Goal: Task Accomplishment & Management: Use online tool/utility

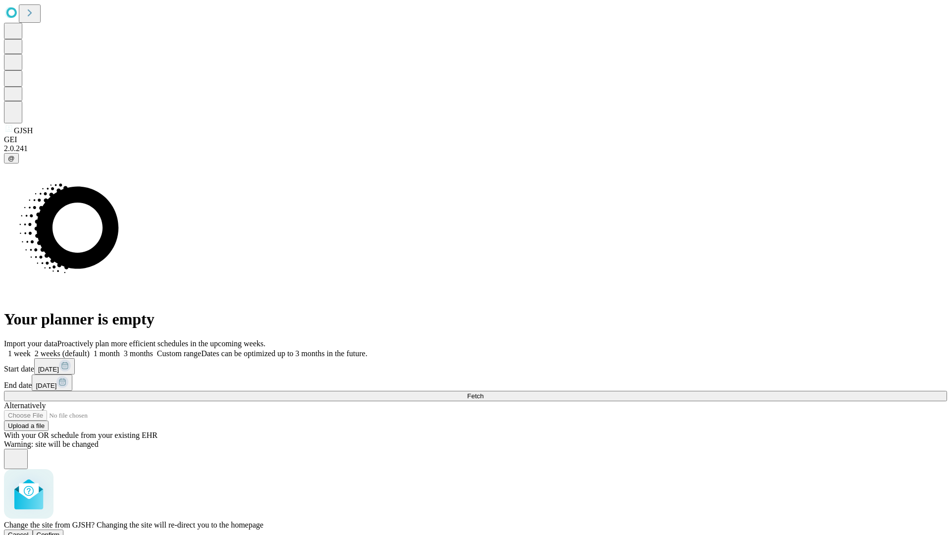
click at [60, 531] on span "Confirm" at bounding box center [48, 534] width 23 height 7
click at [120, 349] on label "1 month" at bounding box center [105, 353] width 30 height 8
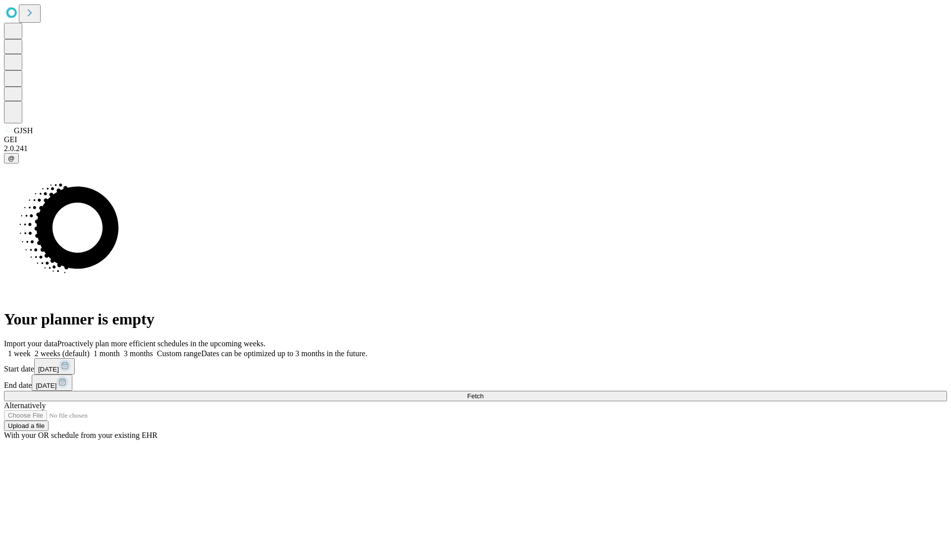
click at [484, 392] on span "Fetch" at bounding box center [475, 395] width 16 height 7
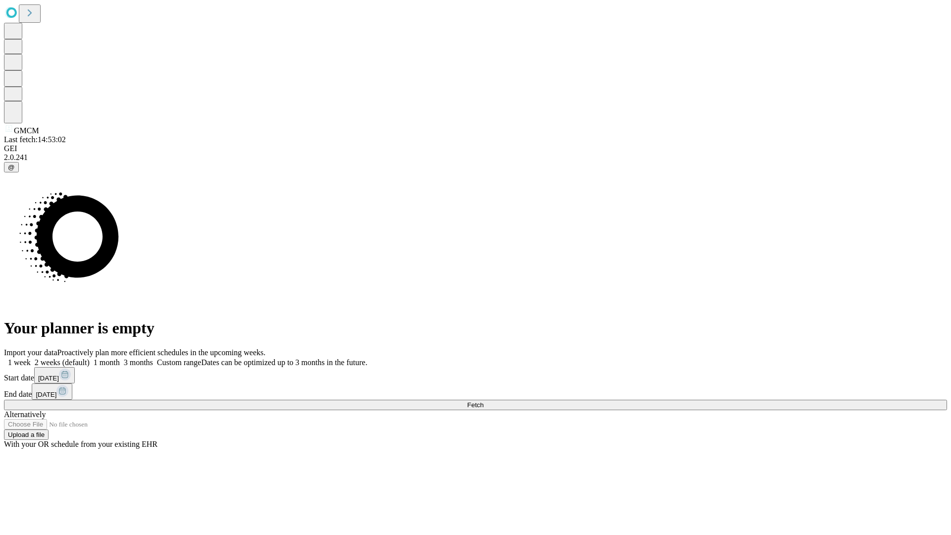
click at [120, 358] on label "1 month" at bounding box center [105, 362] width 30 height 8
click at [484, 401] on span "Fetch" at bounding box center [475, 404] width 16 height 7
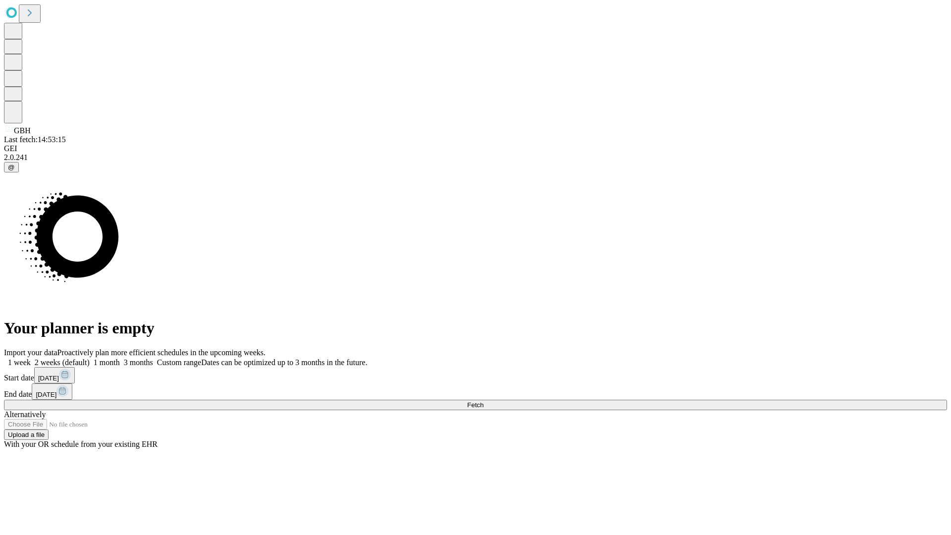
click at [120, 358] on label "1 month" at bounding box center [105, 362] width 30 height 8
click at [484, 401] on span "Fetch" at bounding box center [475, 404] width 16 height 7
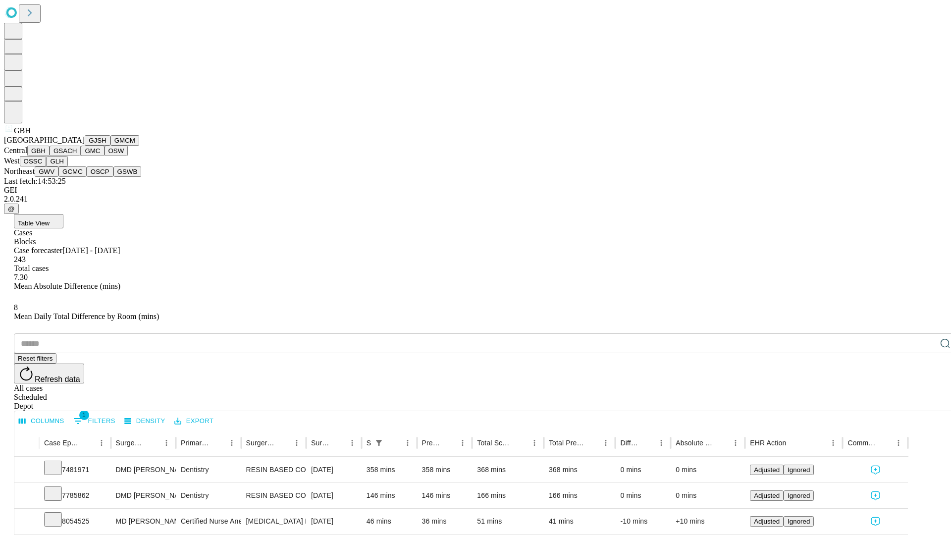
click at [77, 156] on button "GSACH" at bounding box center [65, 151] width 31 height 10
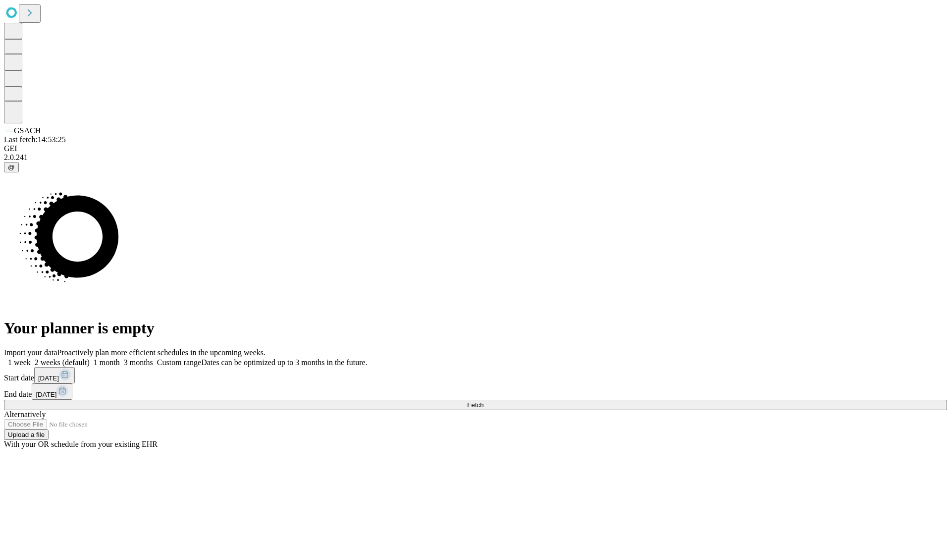
click at [120, 358] on label "1 month" at bounding box center [105, 362] width 30 height 8
click at [484, 401] on span "Fetch" at bounding box center [475, 404] width 16 height 7
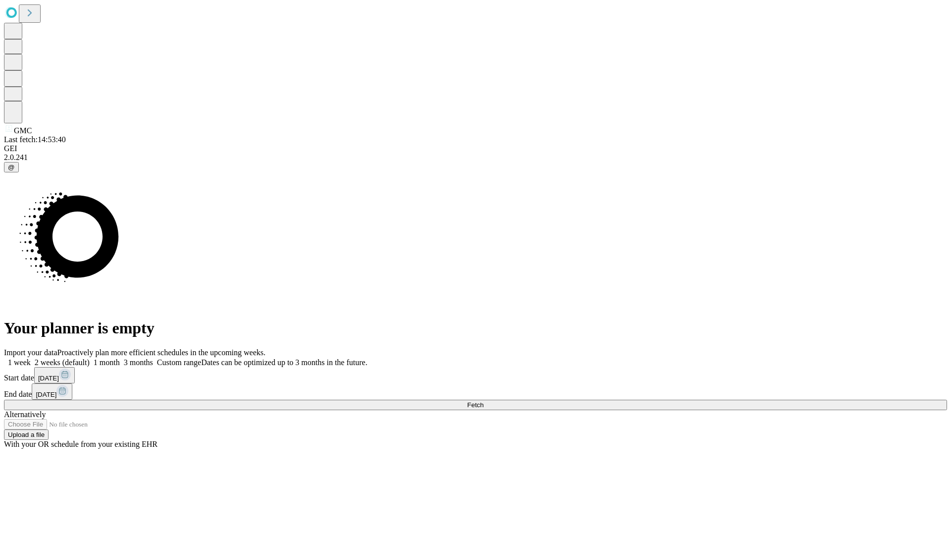
click at [484, 401] on span "Fetch" at bounding box center [475, 404] width 16 height 7
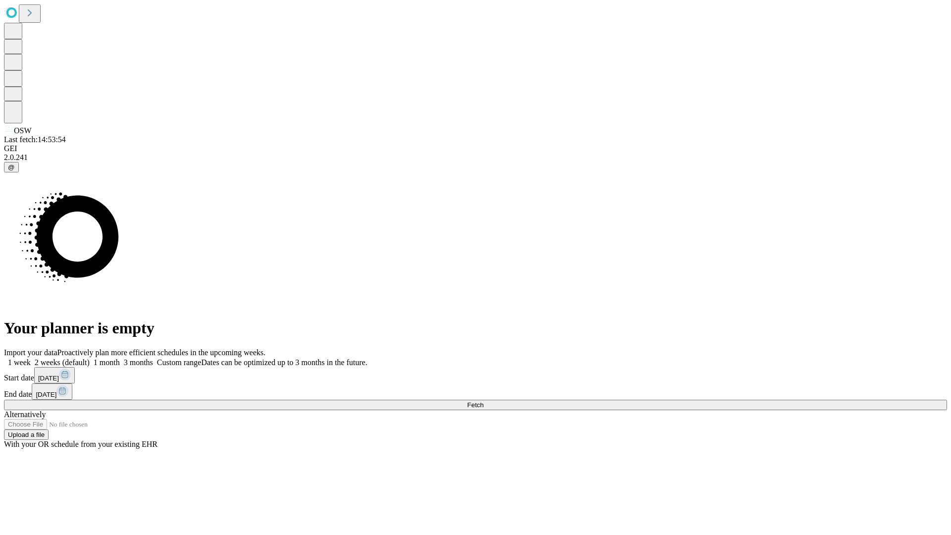
click at [120, 358] on label "1 month" at bounding box center [105, 362] width 30 height 8
click at [484, 401] on span "Fetch" at bounding box center [475, 404] width 16 height 7
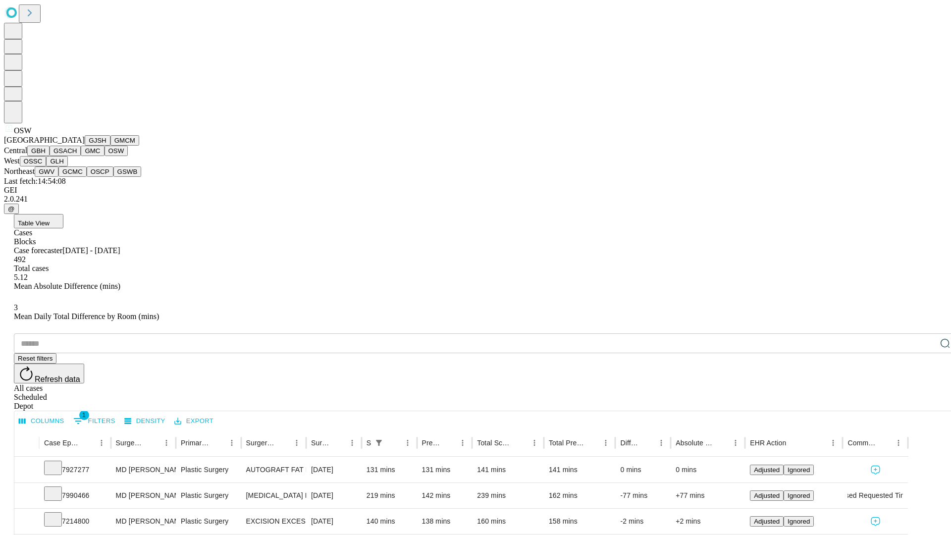
click at [47, 166] on button "OSSC" at bounding box center [33, 161] width 27 height 10
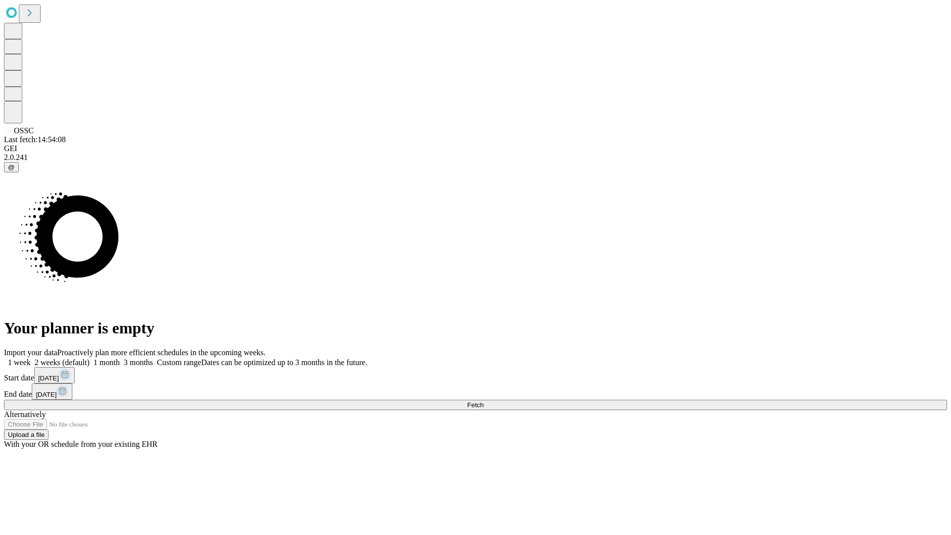
click at [120, 358] on label "1 month" at bounding box center [105, 362] width 30 height 8
click at [484, 401] on span "Fetch" at bounding box center [475, 404] width 16 height 7
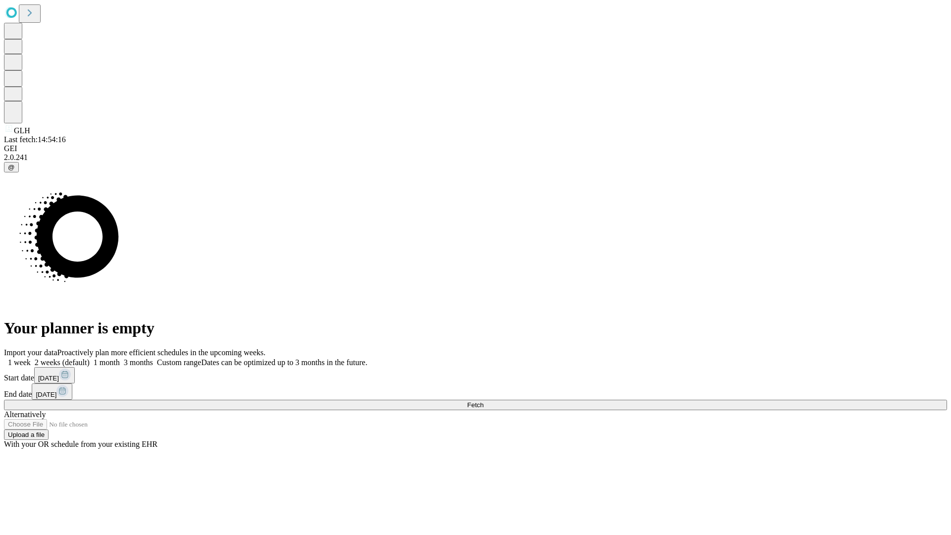
click at [120, 358] on label "1 month" at bounding box center [105, 362] width 30 height 8
click at [484, 401] on span "Fetch" at bounding box center [475, 404] width 16 height 7
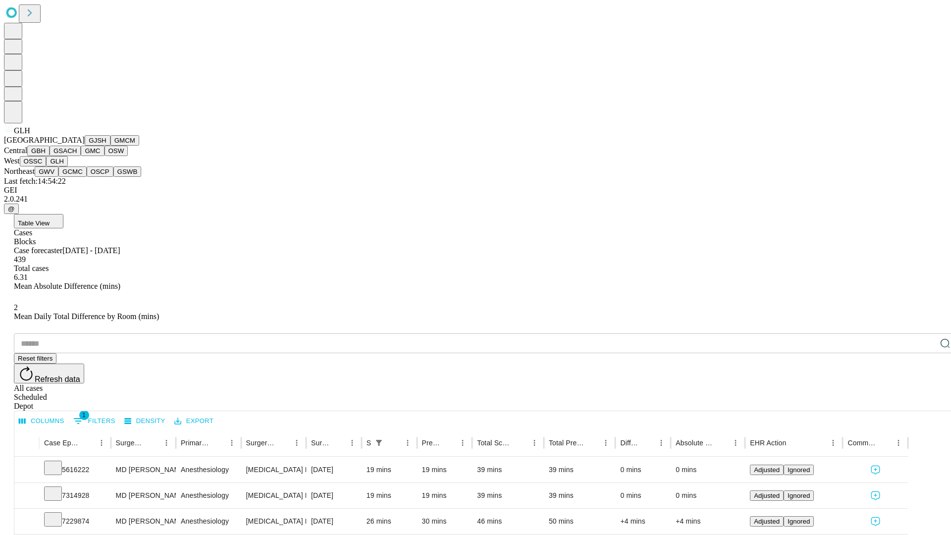
click at [58, 177] on button "GWV" at bounding box center [47, 171] width 24 height 10
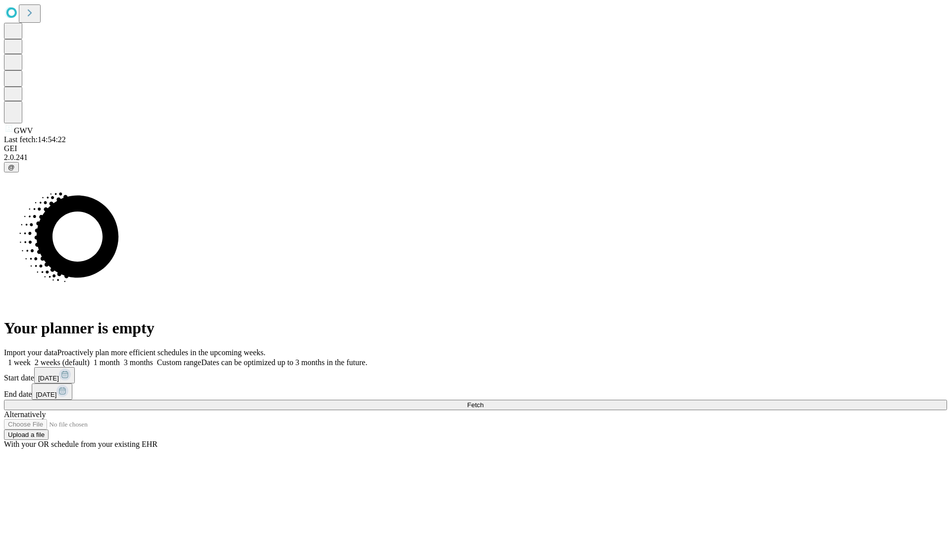
click at [120, 358] on label "1 month" at bounding box center [105, 362] width 30 height 8
click at [484, 401] on span "Fetch" at bounding box center [475, 404] width 16 height 7
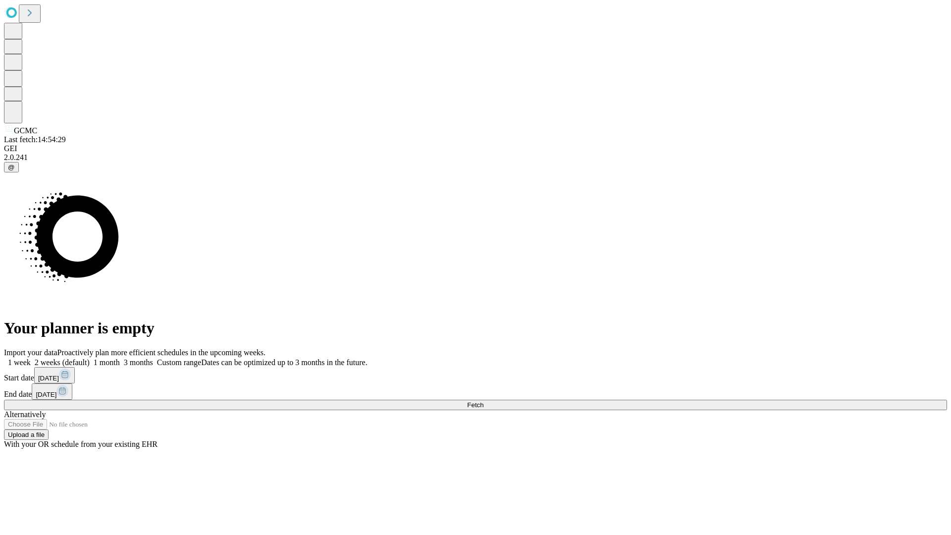
click at [120, 358] on label "1 month" at bounding box center [105, 362] width 30 height 8
click at [484, 401] on span "Fetch" at bounding box center [475, 404] width 16 height 7
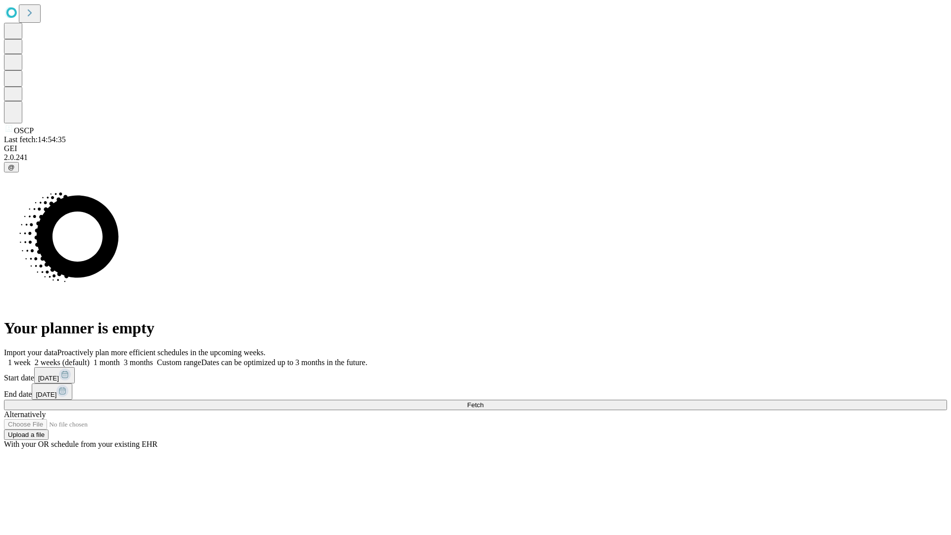
click at [120, 358] on label "1 month" at bounding box center [105, 362] width 30 height 8
click at [484, 401] on span "Fetch" at bounding box center [475, 404] width 16 height 7
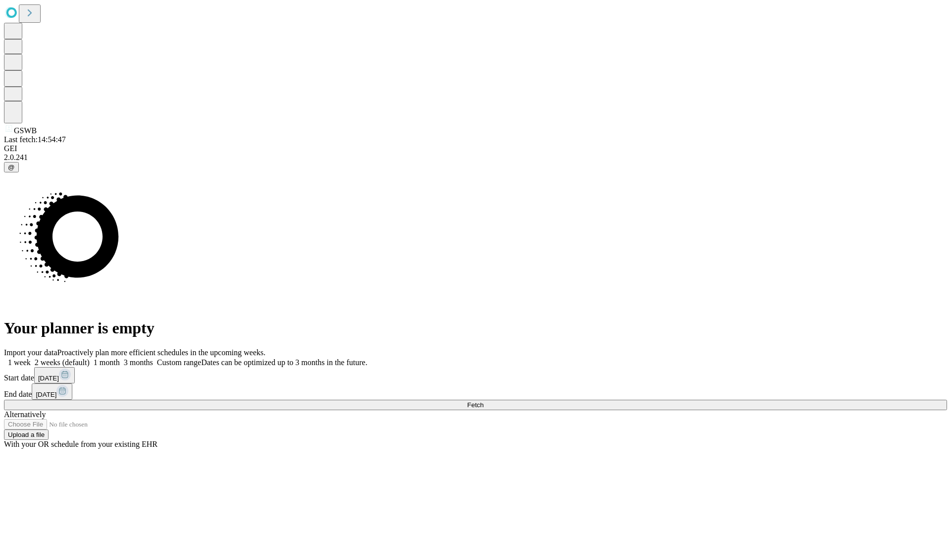
click at [120, 358] on label "1 month" at bounding box center [105, 362] width 30 height 8
click at [484, 401] on span "Fetch" at bounding box center [475, 404] width 16 height 7
